Goal: Check status: Check status

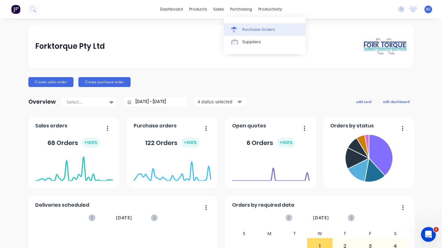
click at [257, 30] on div "Purchase Orders" at bounding box center [258, 30] width 33 height 6
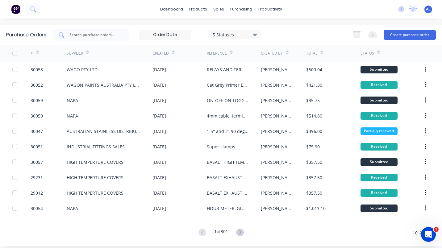
click at [87, 34] on input "text" at bounding box center [94, 35] width 51 height 6
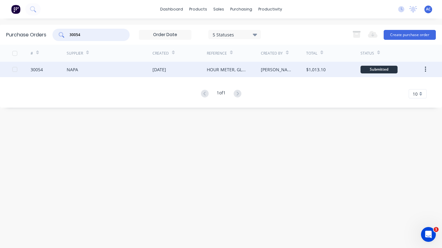
type input "30054"
click at [86, 69] on div "NAPA" at bounding box center [110, 69] width 86 height 15
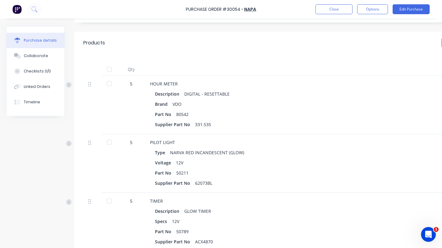
scroll to position [128, 0]
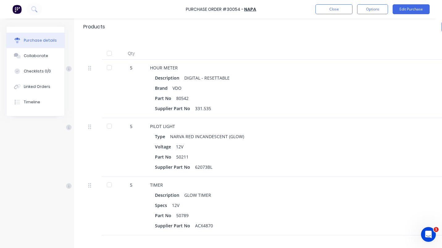
click at [108, 125] on div at bounding box center [109, 126] width 12 height 12
click at [107, 66] on div at bounding box center [109, 67] width 12 height 12
click at [89, 186] on icon at bounding box center [89, 186] width 3 height 6
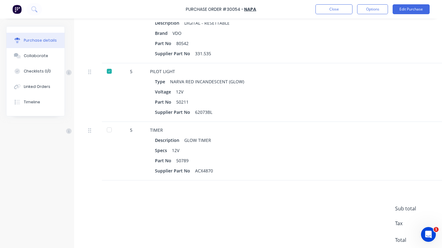
scroll to position [183, 0]
click at [135, 132] on div "5" at bounding box center [131, 130] width 18 height 6
click at [401, 10] on button "Edit Purchase" at bounding box center [411, 9] width 37 height 10
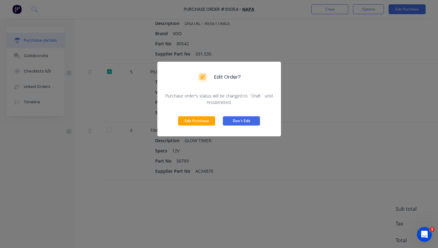
click at [241, 122] on button "Don't Edit" at bounding box center [241, 120] width 37 height 9
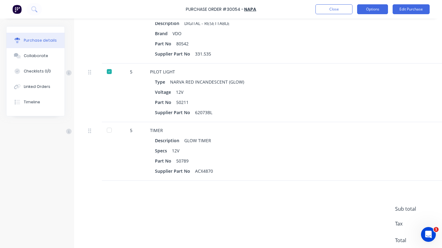
click at [378, 7] on button "Options" at bounding box center [372, 9] width 31 height 10
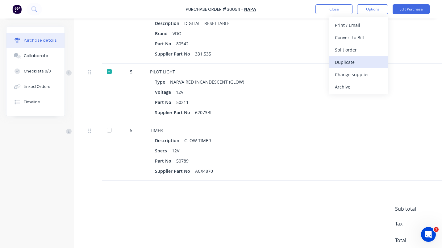
click at [351, 62] on div "Duplicate" at bounding box center [359, 62] width 48 height 9
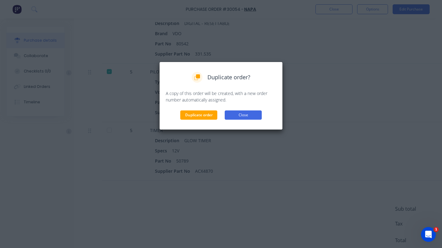
click at [242, 115] on button "Close" at bounding box center [243, 115] width 37 height 9
type textarea "x"
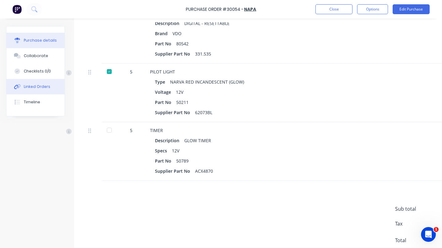
click at [29, 87] on div "Linked Orders" at bounding box center [37, 87] width 27 height 6
